Goal: Task Accomplishment & Management: Manage account settings

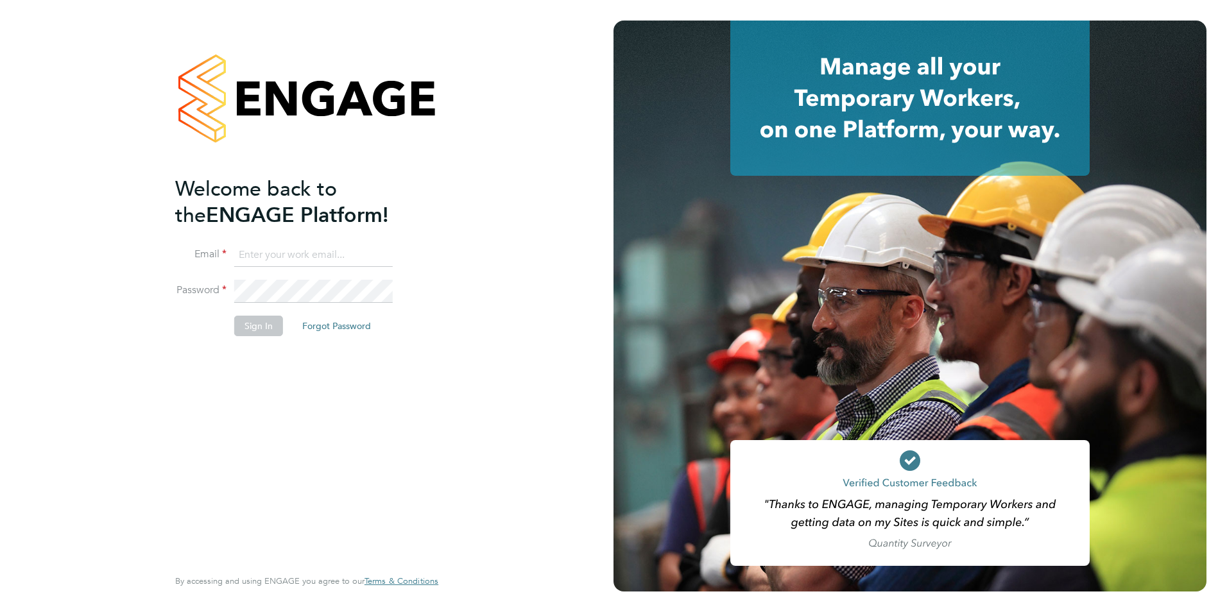
click at [283, 254] on input at bounding box center [313, 255] width 159 height 23
type input "gareth.pond@brightonandhovealbion.com"
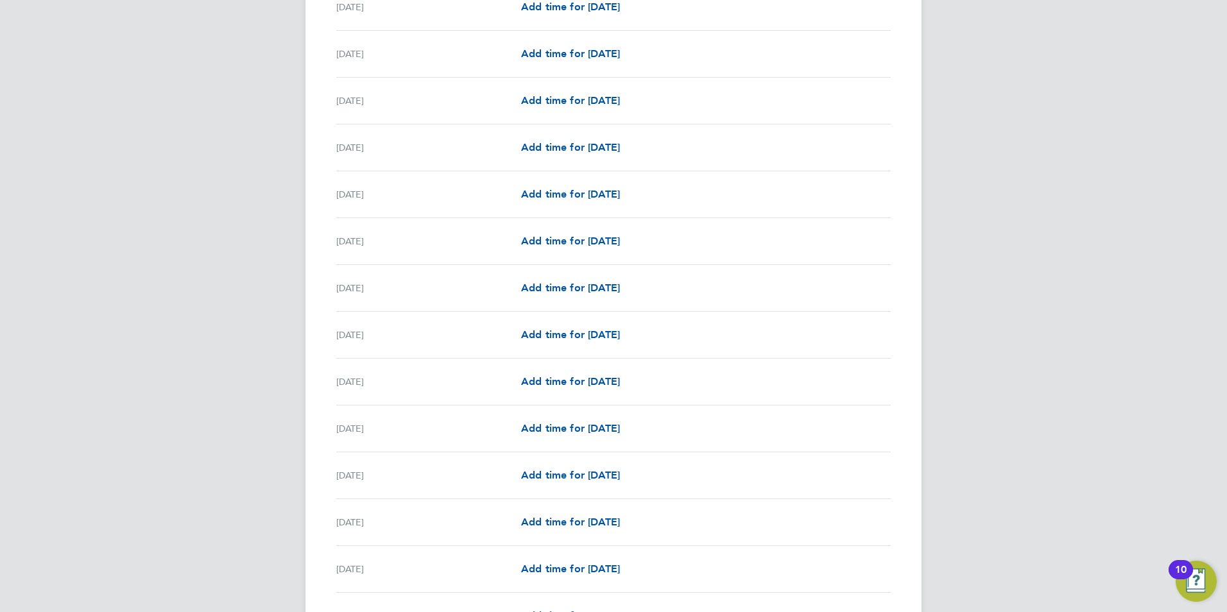
scroll to position [1424, 0]
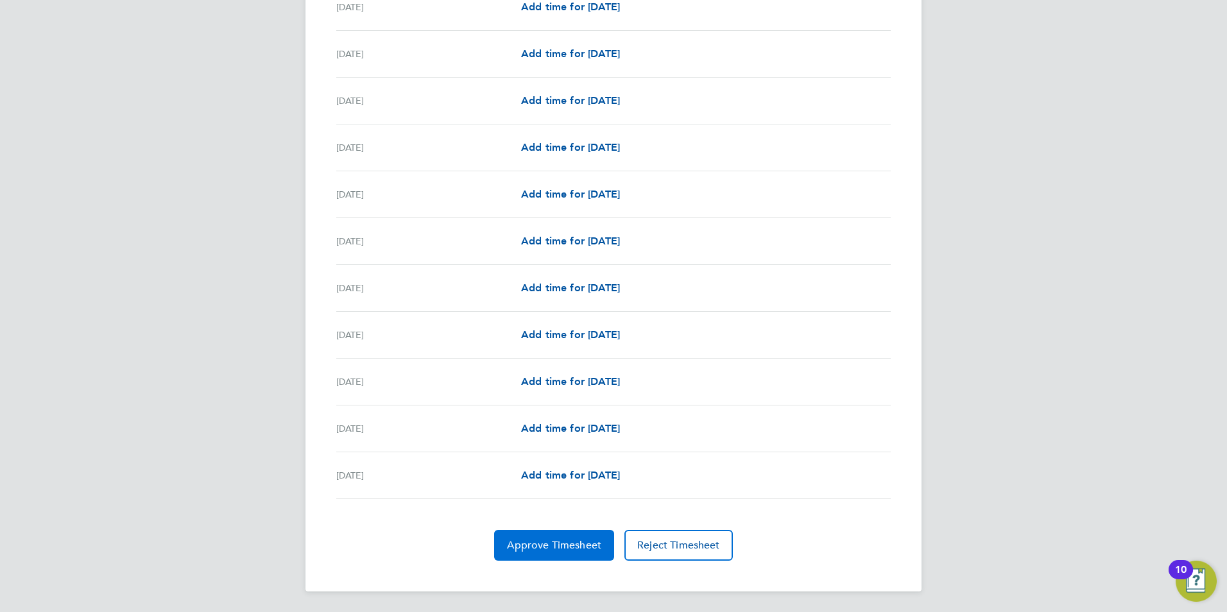
click at [576, 560] on button "Approve Timesheet" at bounding box center [554, 545] width 120 height 31
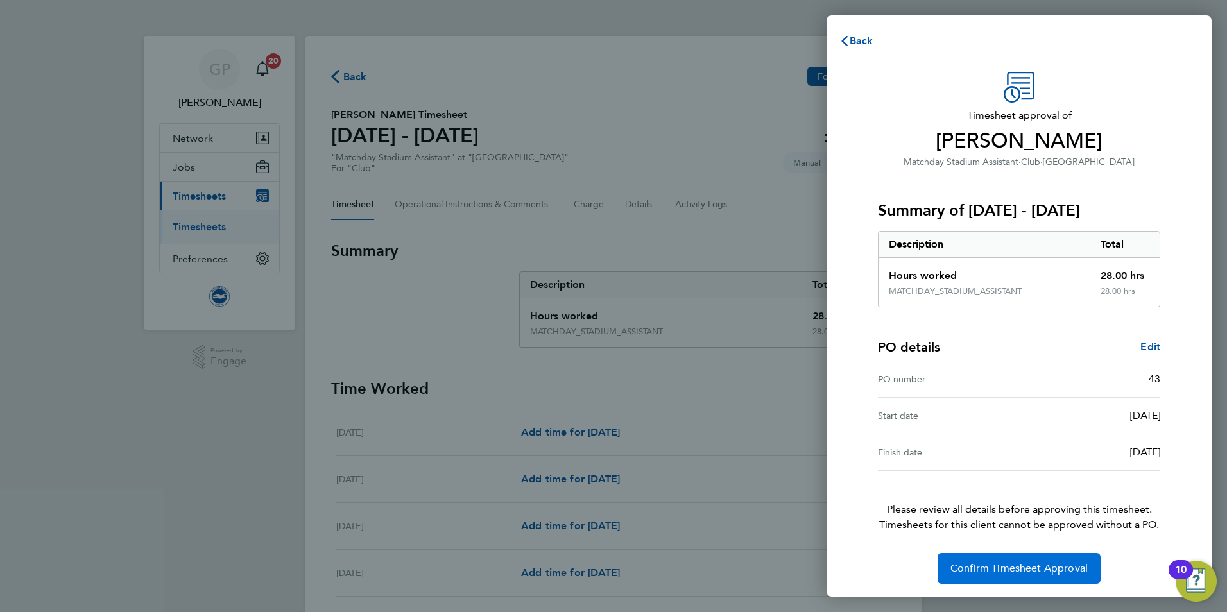
click at [1061, 567] on span "Confirm Timesheet Approval" at bounding box center [1019, 568] width 137 height 13
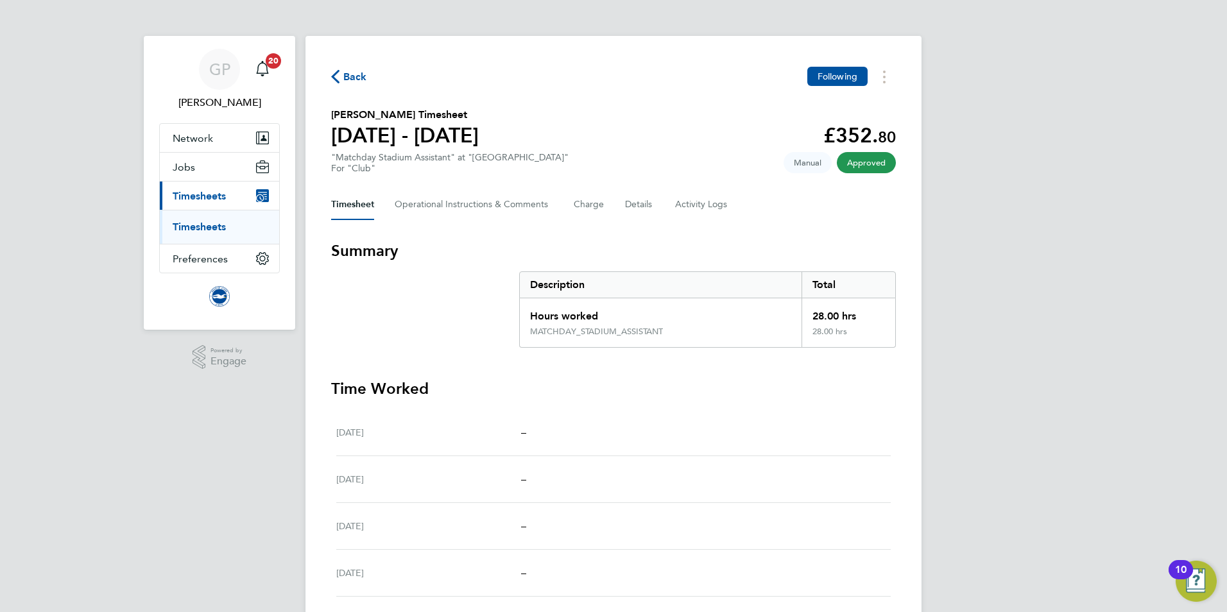
click at [358, 76] on span "Back" at bounding box center [355, 76] width 24 height 15
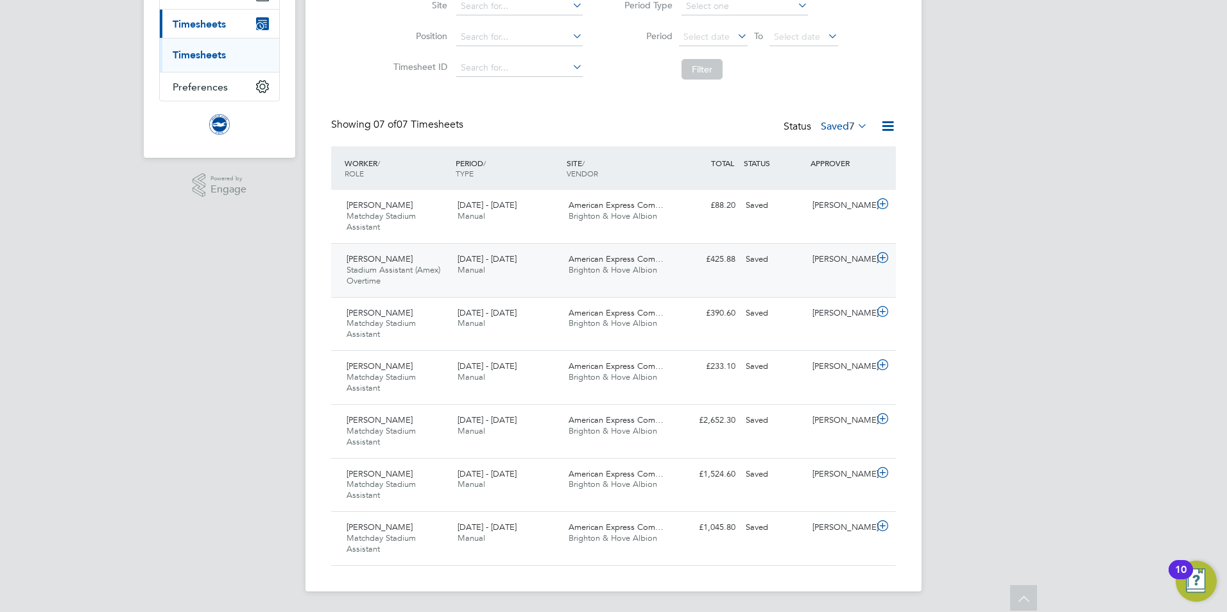
click at [614, 263] on span "American Express Com…" at bounding box center [616, 259] width 95 height 11
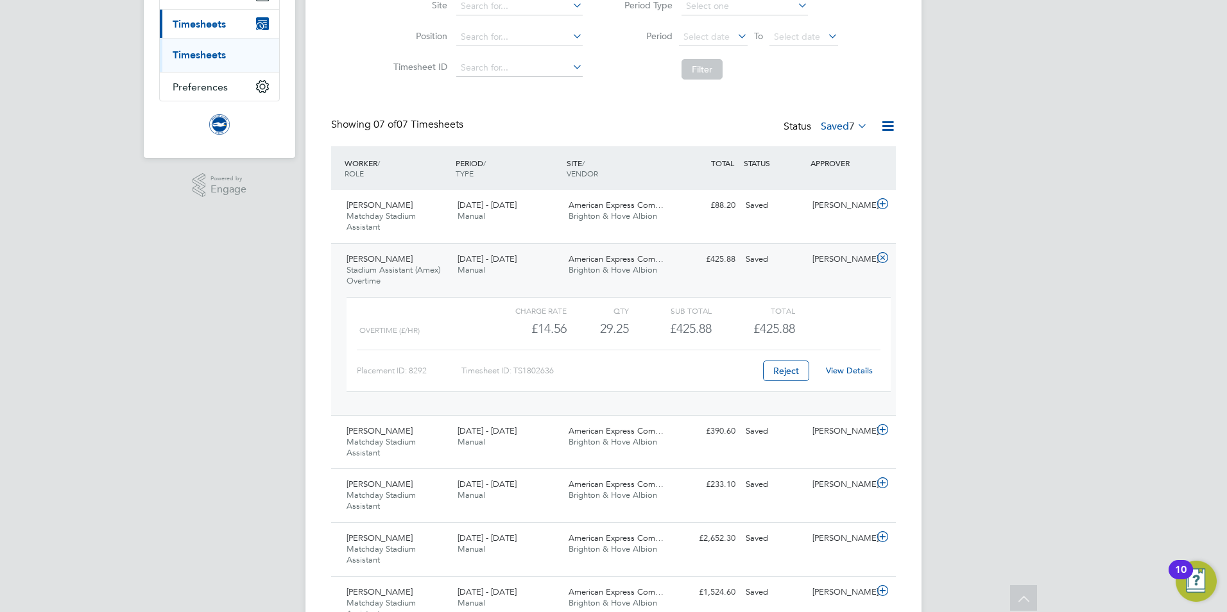
click at [612, 263] on span "American Express Com…" at bounding box center [616, 259] width 95 height 11
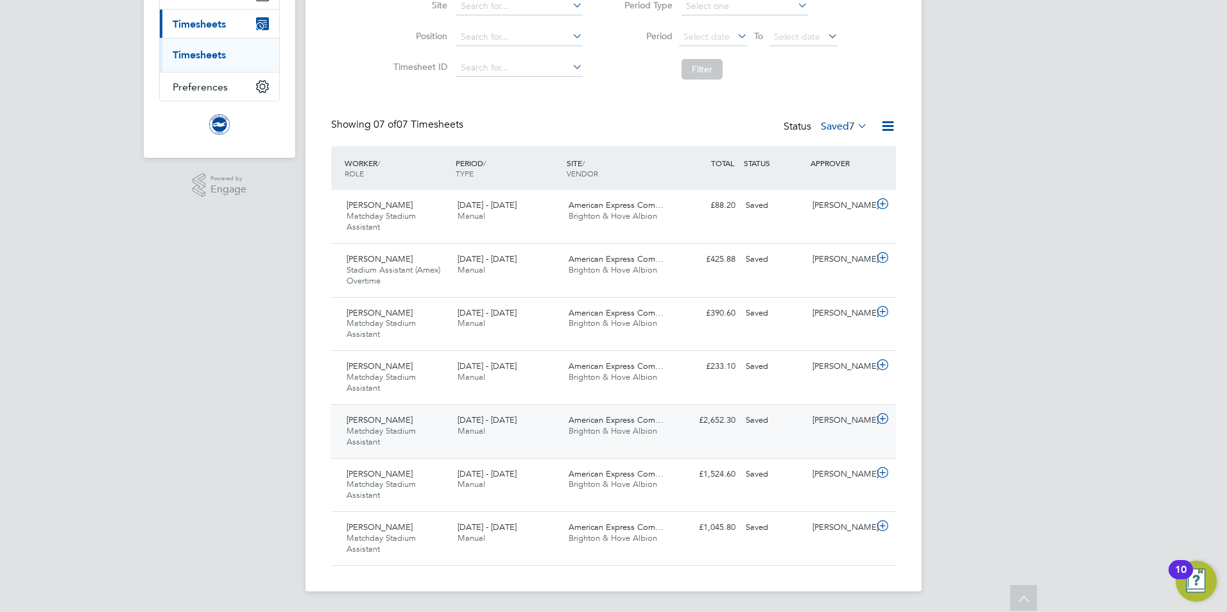
click at [622, 428] on span "Brighton & Hove Albion" at bounding box center [613, 431] width 89 height 11
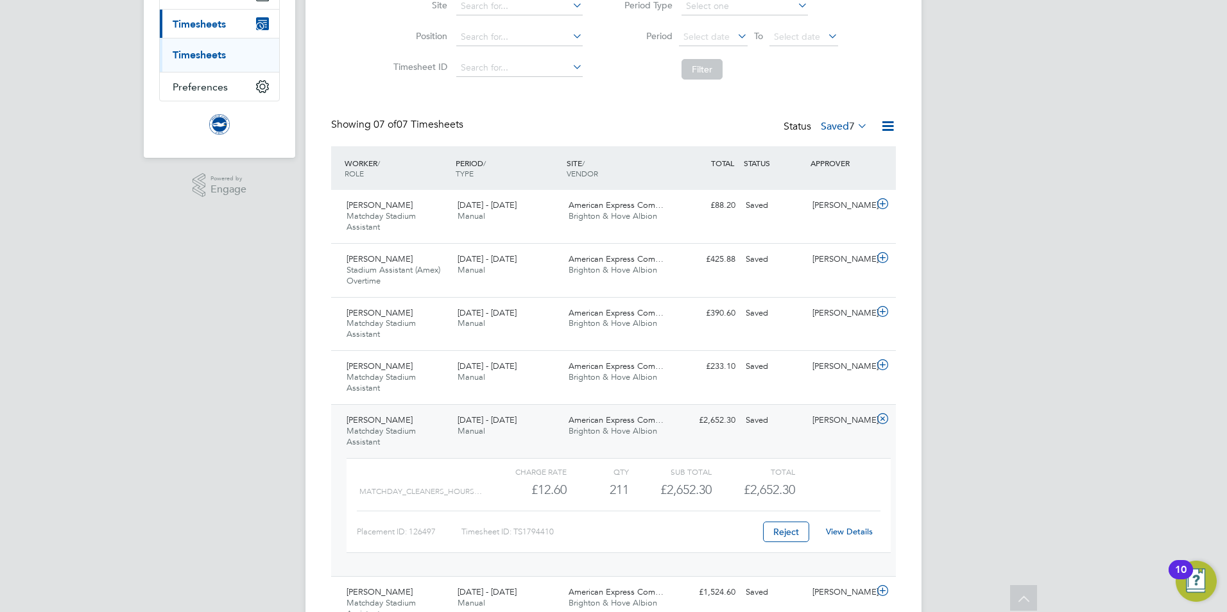
click at [850, 533] on link "View Details" at bounding box center [849, 531] width 47 height 11
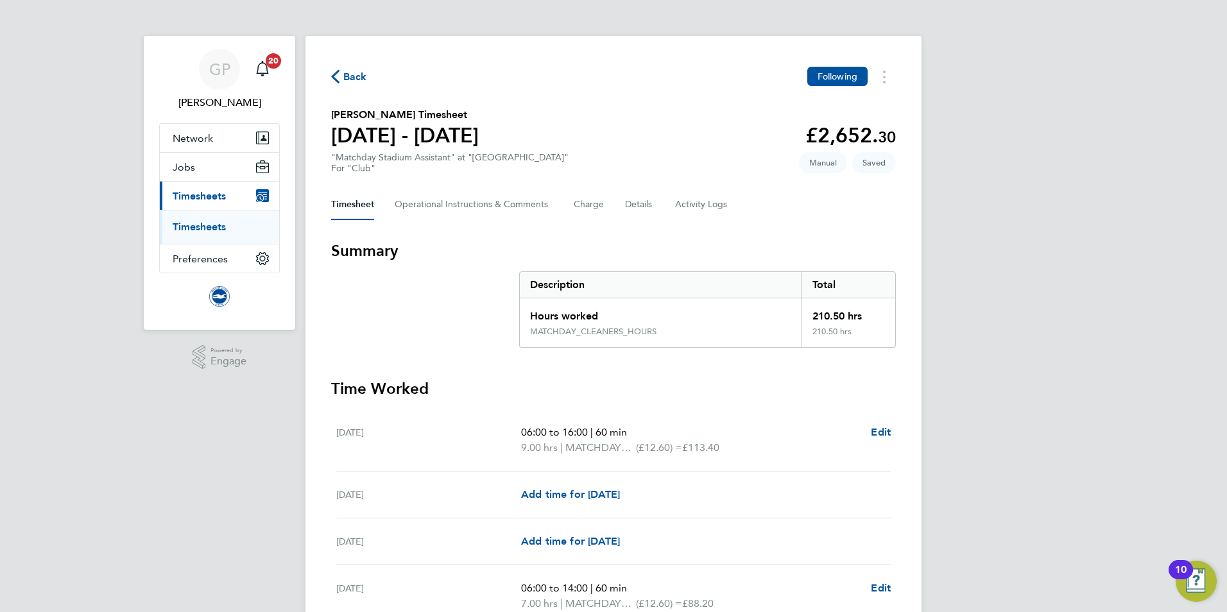
click at [351, 80] on span "Back" at bounding box center [355, 76] width 24 height 15
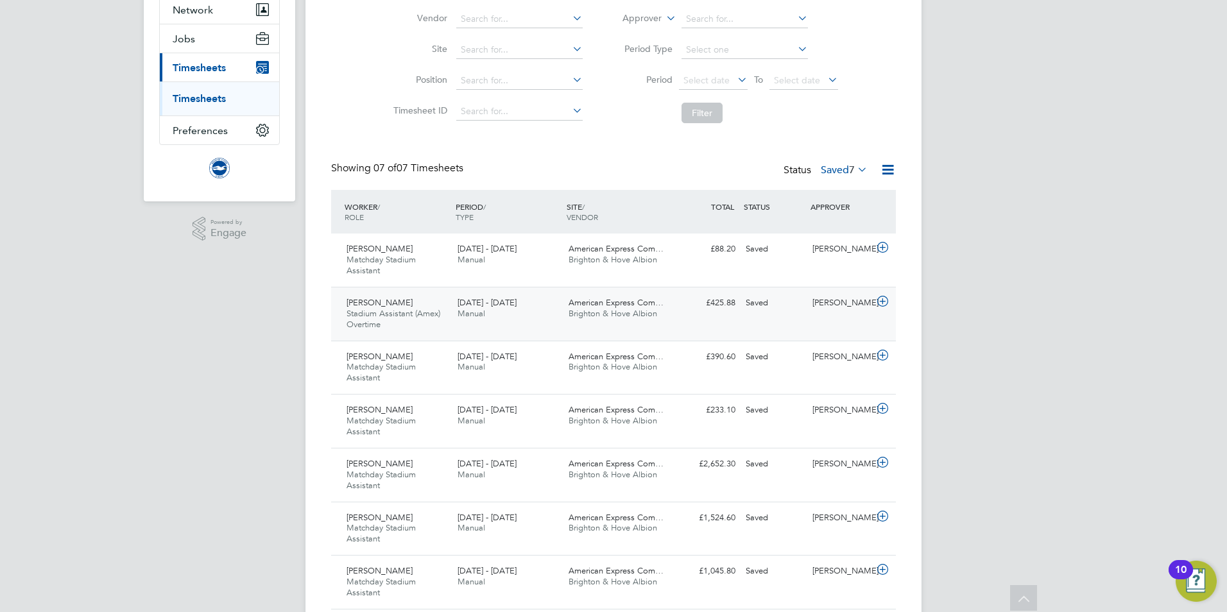
click at [520, 316] on div "1 - 31 Aug 2025 Manual" at bounding box center [507, 309] width 111 height 32
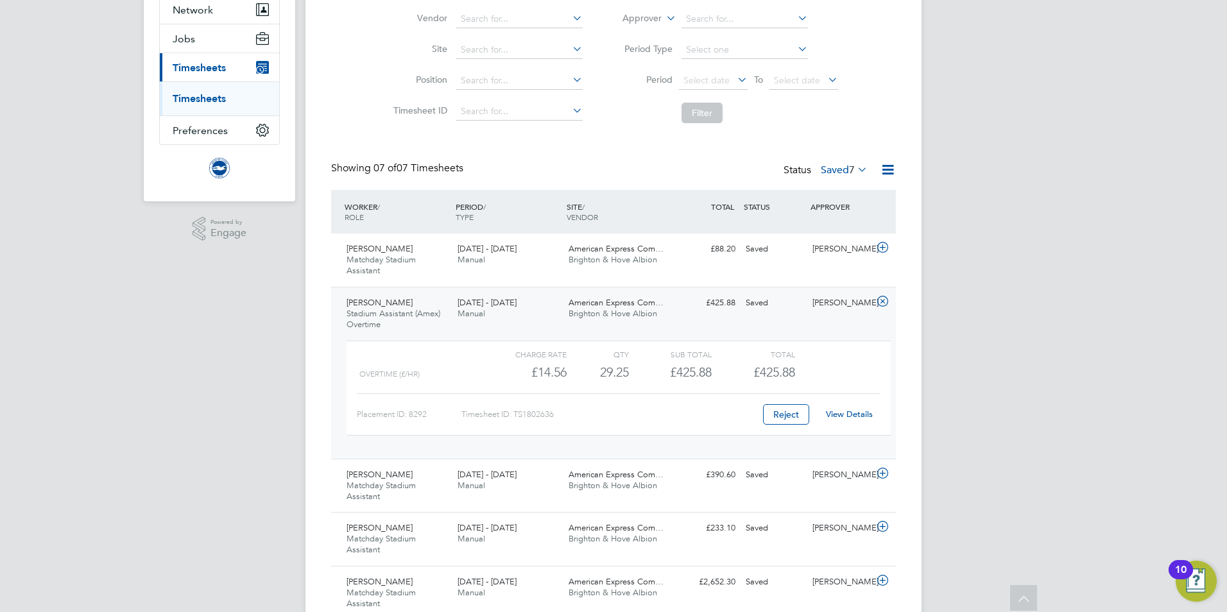
click at [835, 411] on link "View Details" at bounding box center [849, 414] width 47 height 11
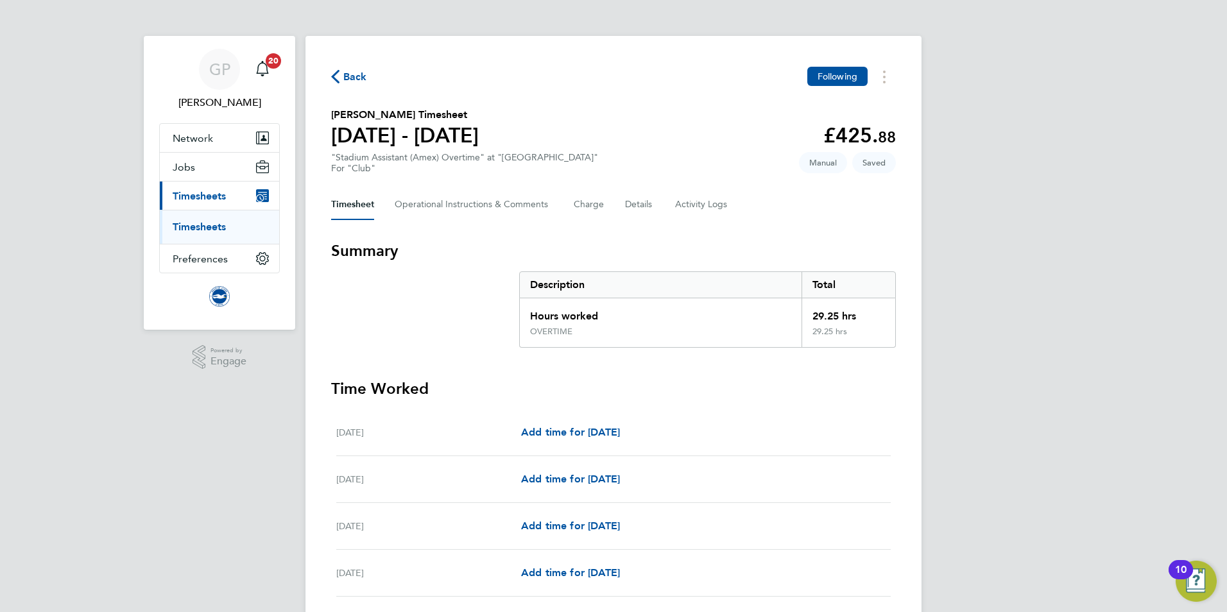
click at [359, 79] on span "Back" at bounding box center [355, 76] width 24 height 15
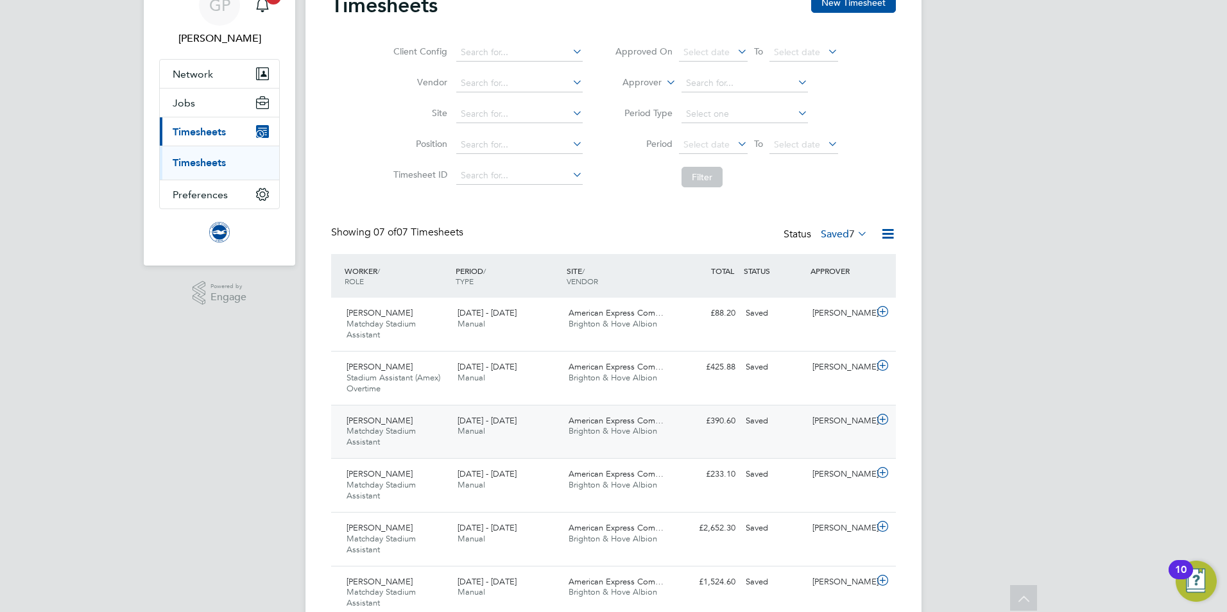
click at [478, 424] on span "[DATE] - [DATE]" at bounding box center [487, 420] width 59 height 11
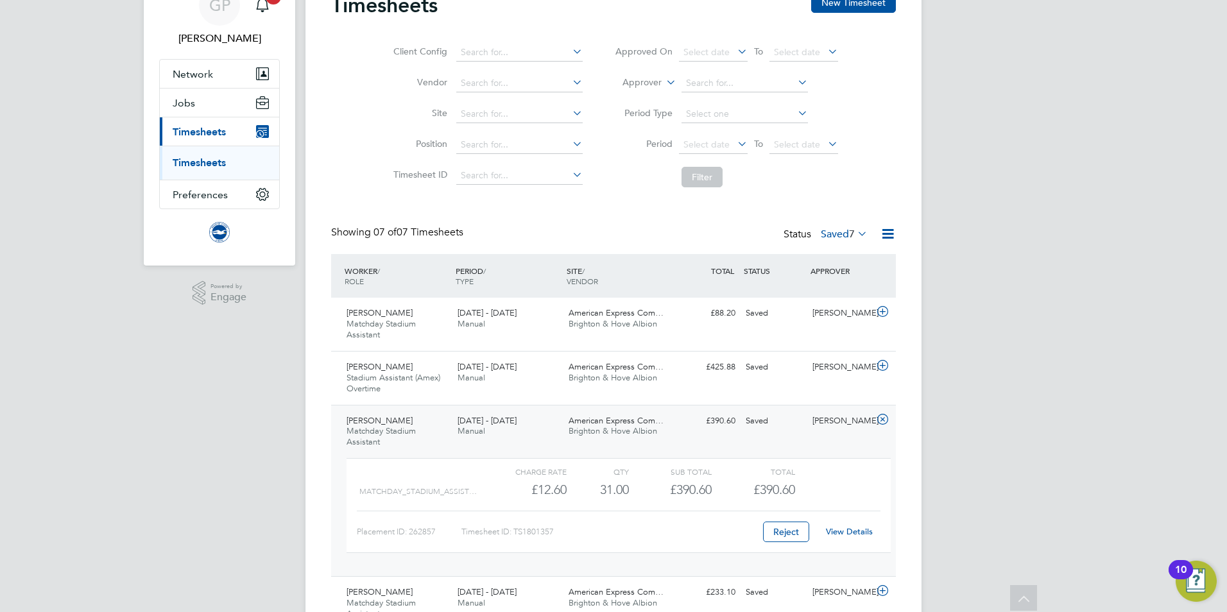
click at [848, 531] on link "View Details" at bounding box center [849, 531] width 47 height 11
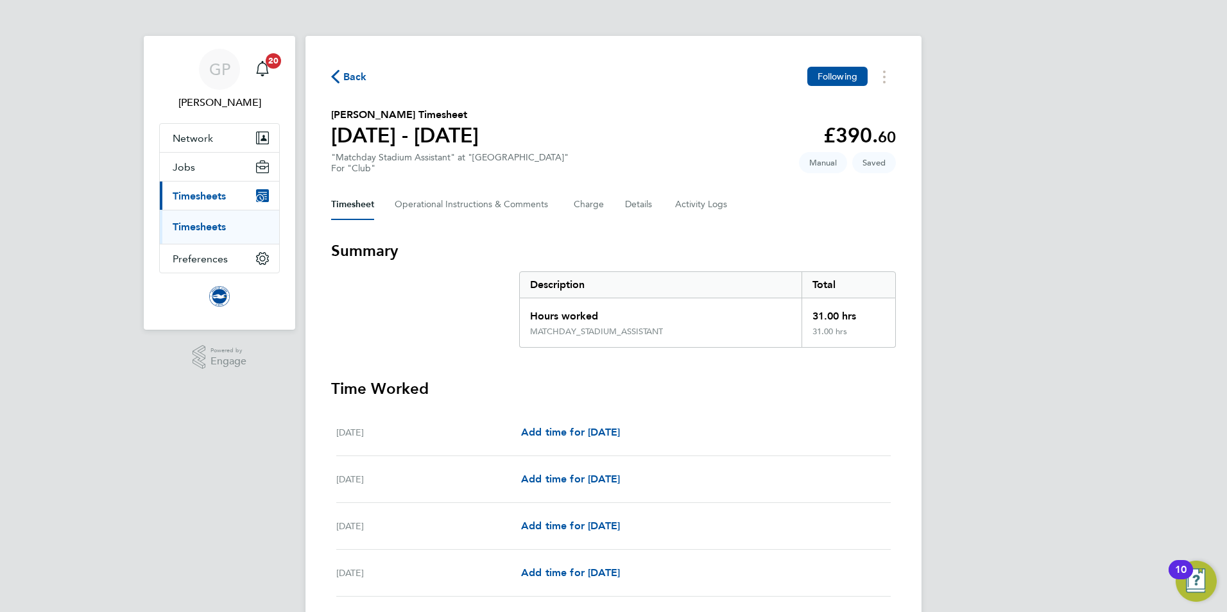
click at [348, 73] on span "Back" at bounding box center [355, 76] width 24 height 15
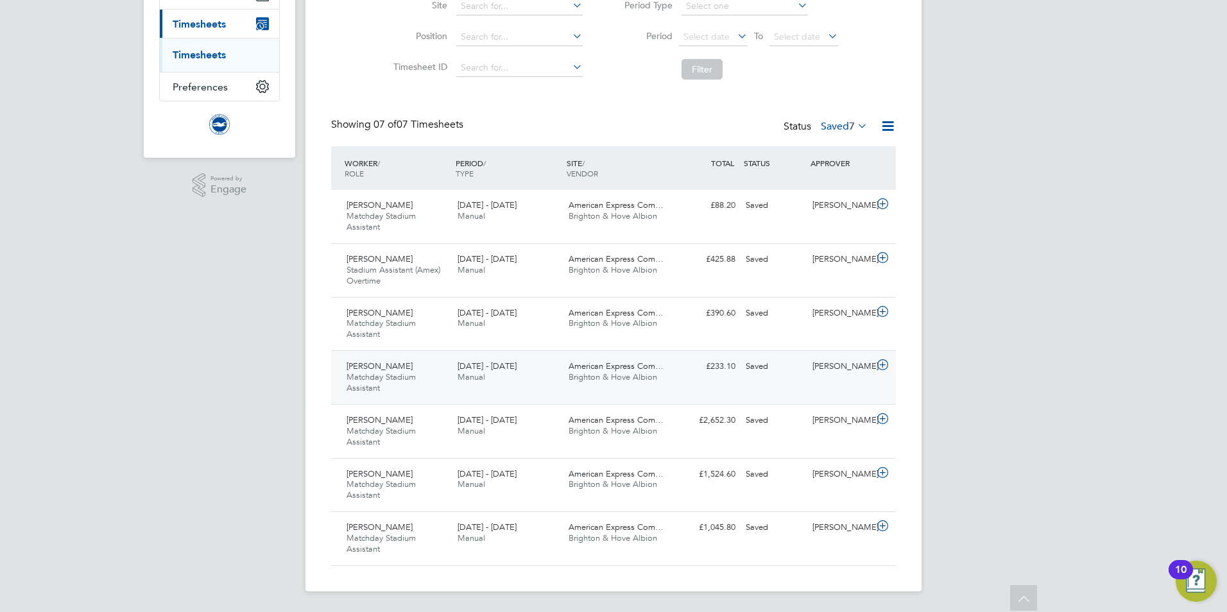
click at [425, 376] on div "Joe Harland Matchday Stadium Assistant 1 - 31 Aug 2025" at bounding box center [396, 377] width 111 height 43
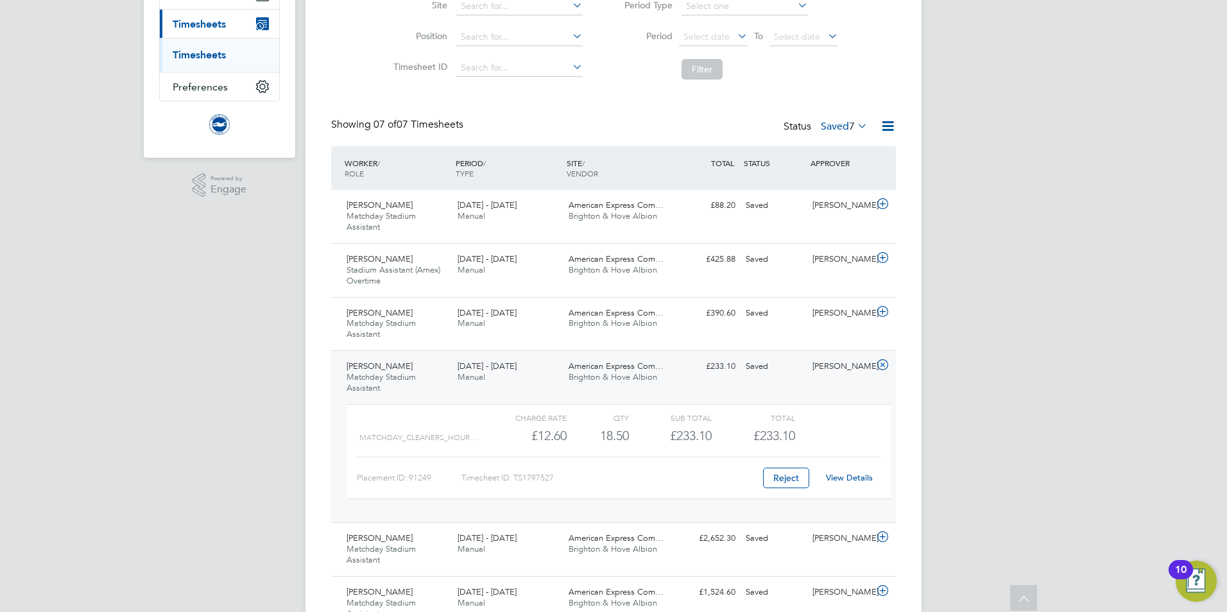
click at [838, 478] on link "View Details" at bounding box center [849, 477] width 47 height 11
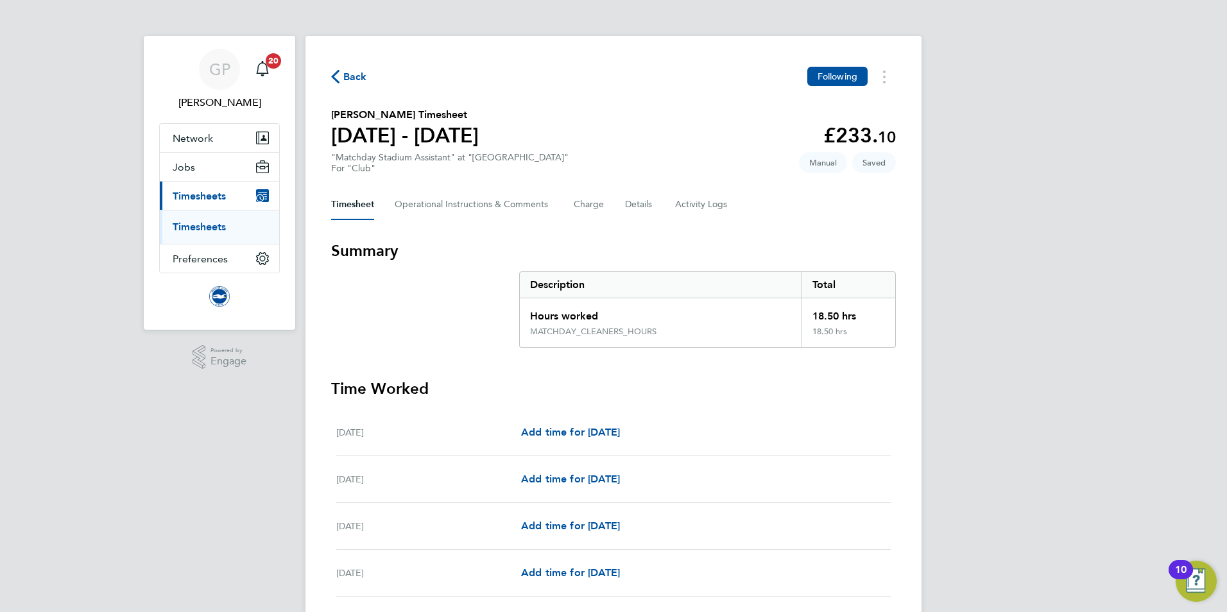
click at [359, 76] on span "Back" at bounding box center [355, 76] width 24 height 15
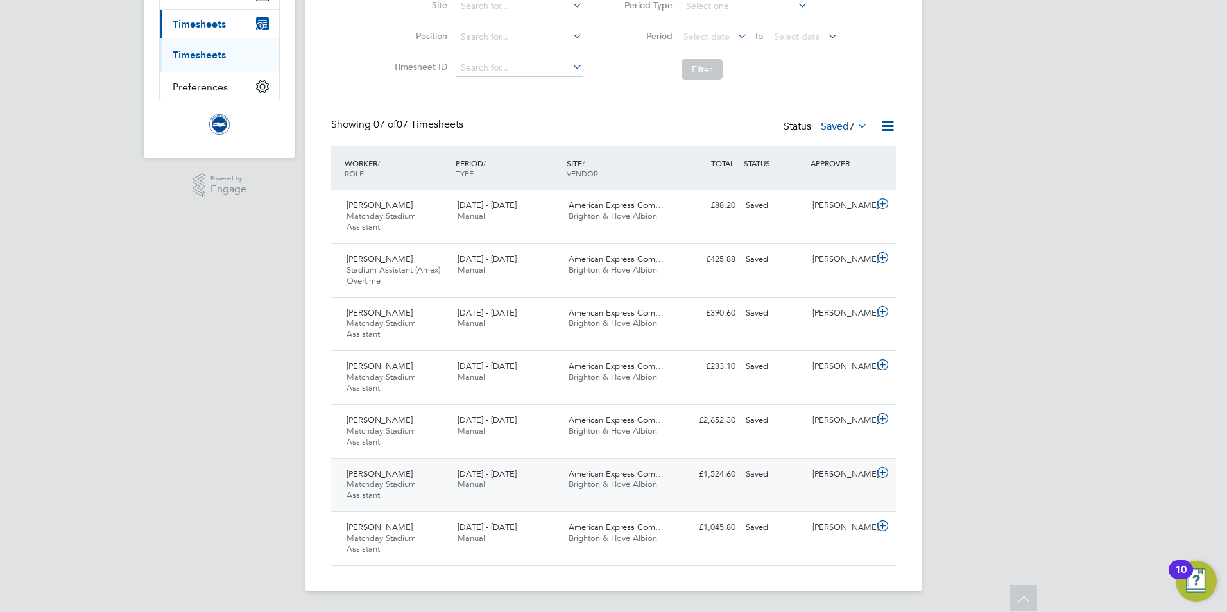
click at [422, 481] on div "Daniel Atkins Matchday Stadium Assistant 1 - 31 Aug 2025" at bounding box center [396, 485] width 111 height 43
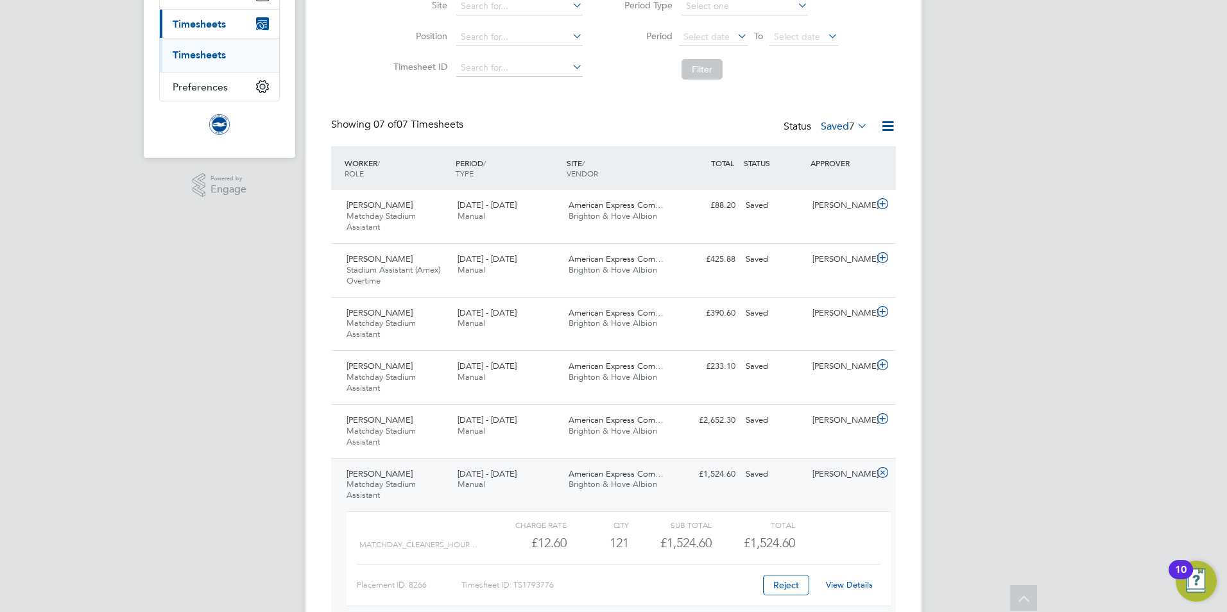
click at [845, 583] on link "View Details" at bounding box center [849, 585] width 47 height 11
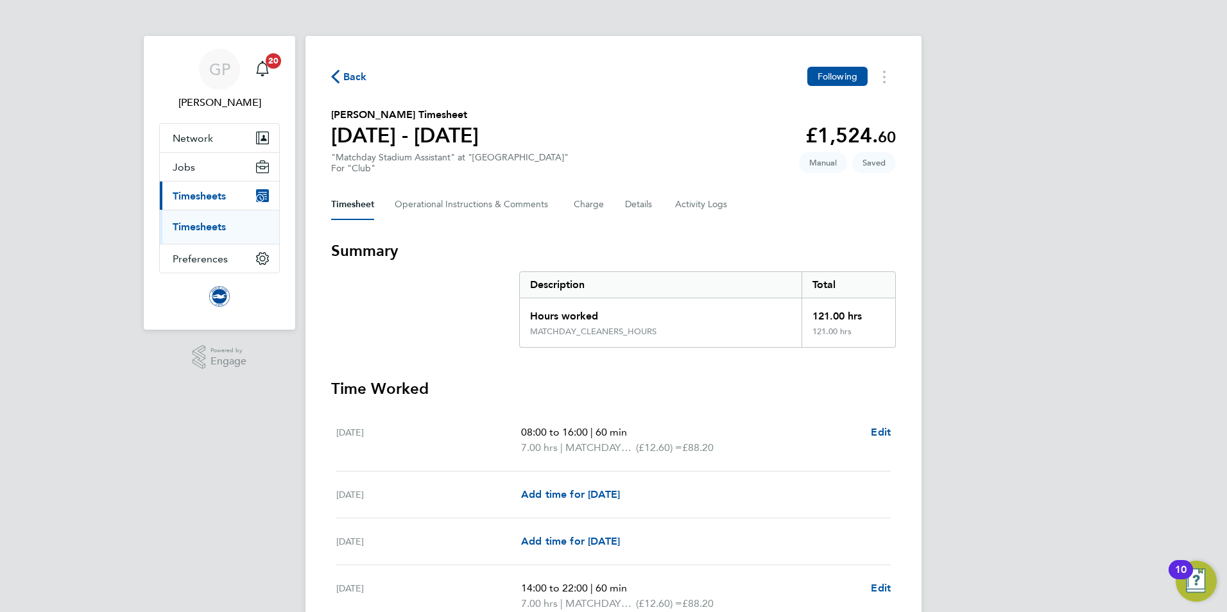
click at [360, 81] on span "Back" at bounding box center [355, 76] width 24 height 15
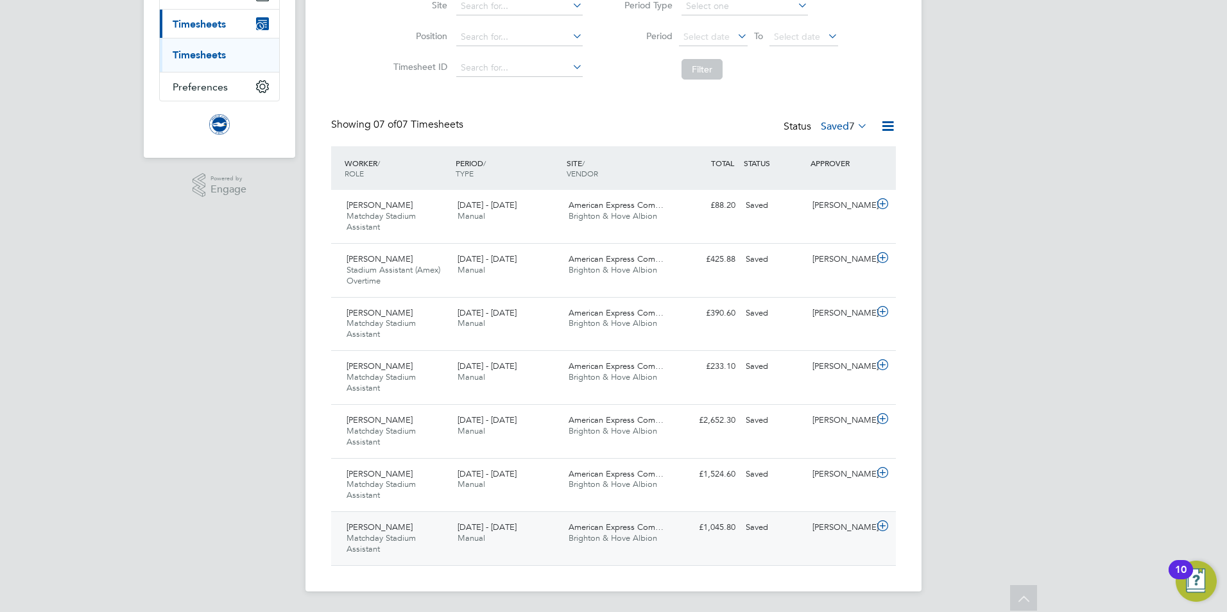
click at [474, 537] on span "Manual" at bounding box center [472, 538] width 28 height 11
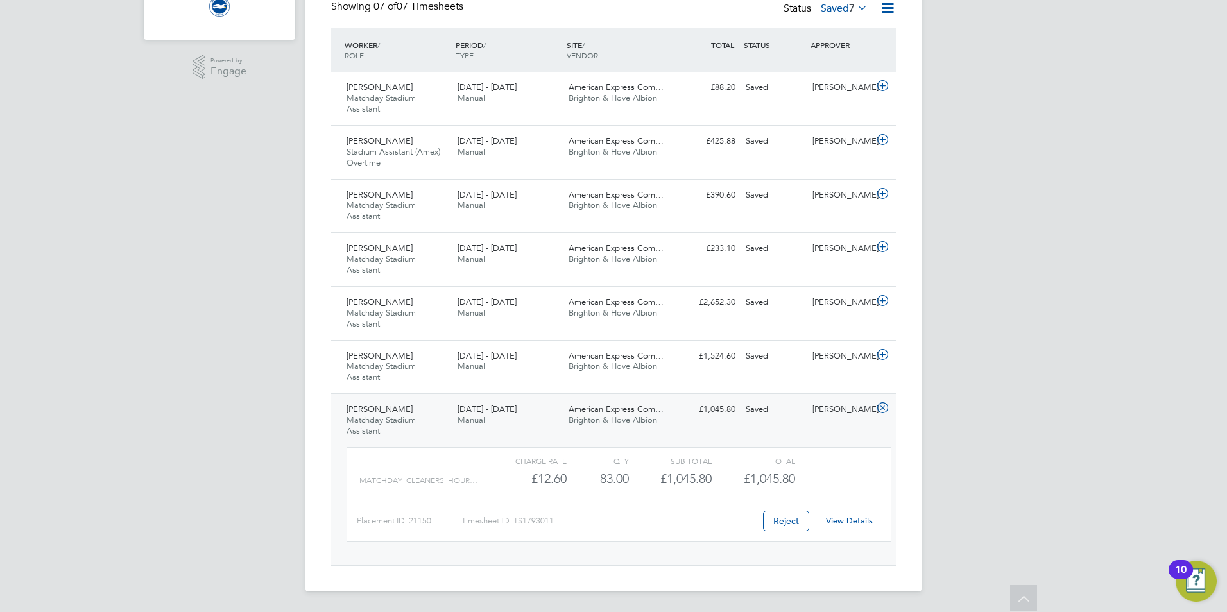
click at [863, 523] on link "View Details" at bounding box center [849, 520] width 47 height 11
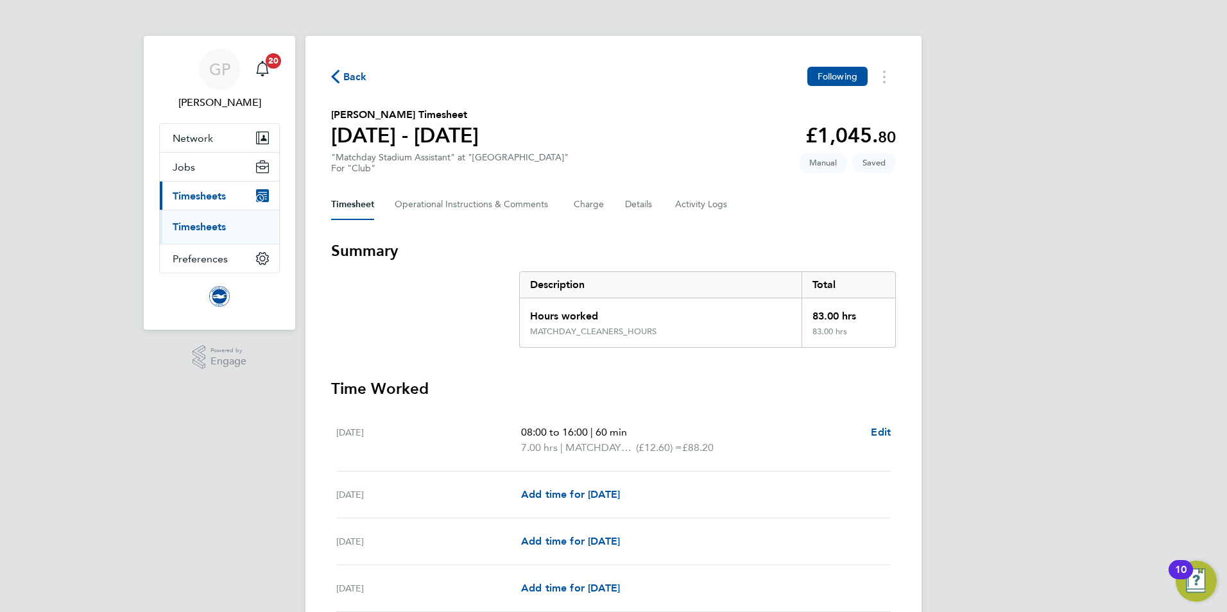
click at [355, 80] on span "Back" at bounding box center [355, 76] width 24 height 15
